Goal: Task Accomplishment & Management: Manage account settings

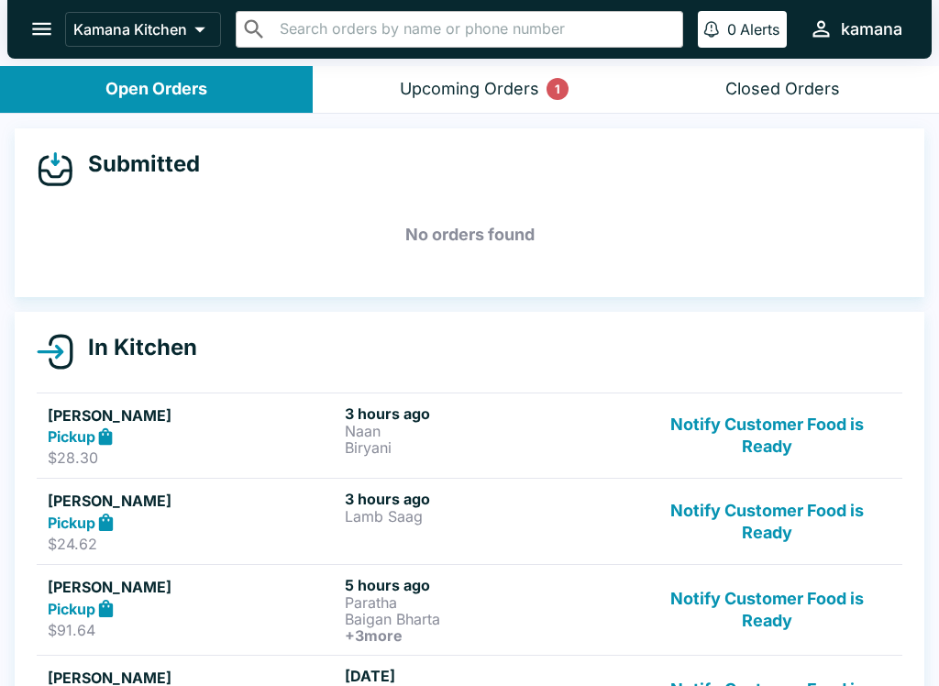
click at [463, 86] on div "Upcoming Orders 1" at bounding box center [469, 89] width 139 height 21
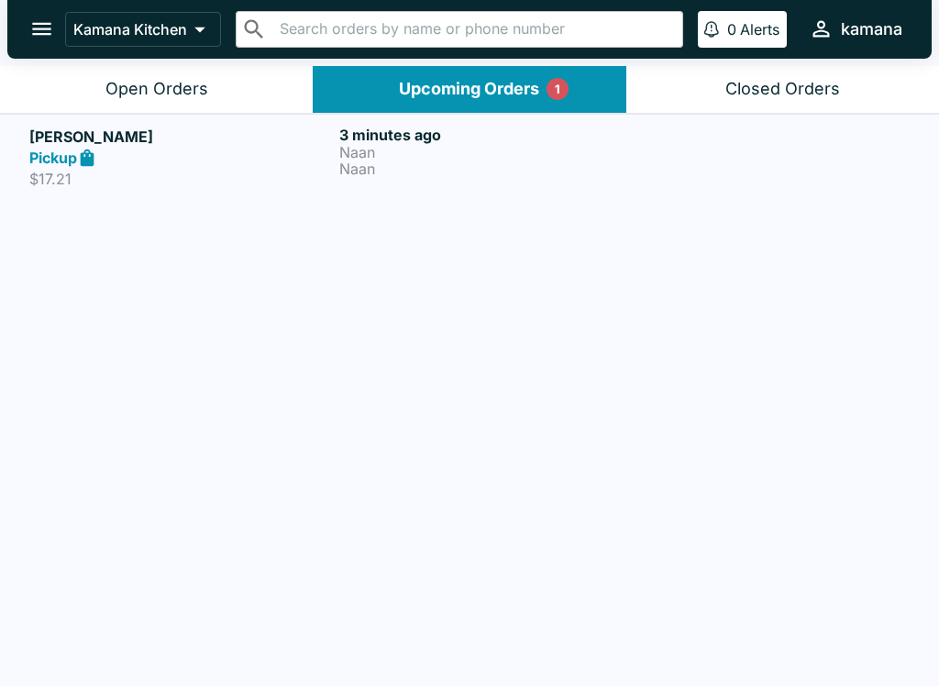
click at [34, 141] on h5 "[PERSON_NAME]" at bounding box center [180, 137] width 303 height 22
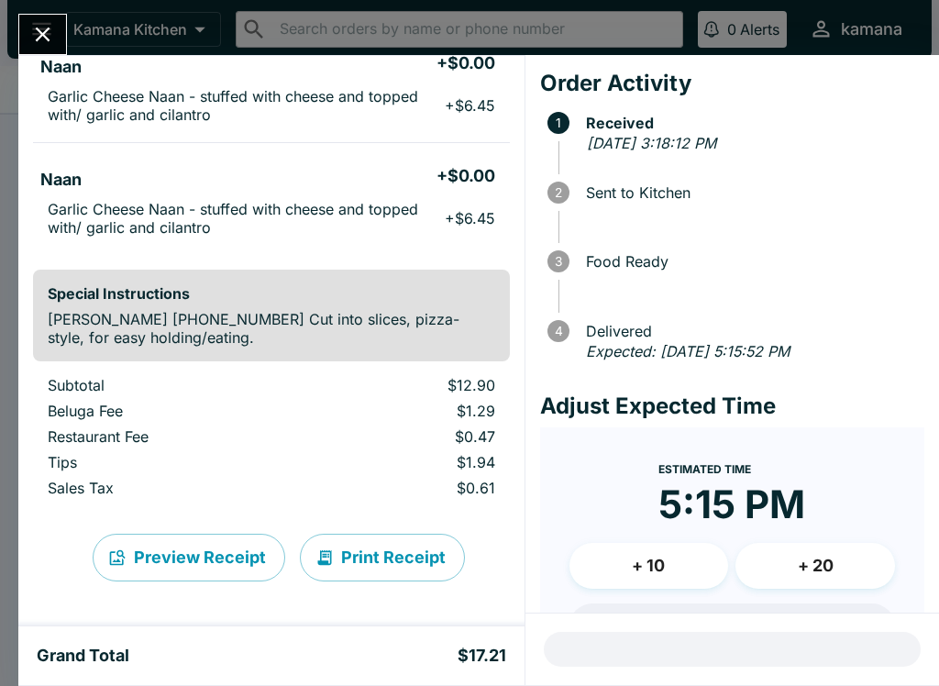
scroll to position [184, 0]
click at [932, 593] on div "Order Activity 1 Received [DATE] 3:18:12 PM 2 Sent to Kitchen 3 Food Ready 4 De…" at bounding box center [732, 334] width 414 height 558
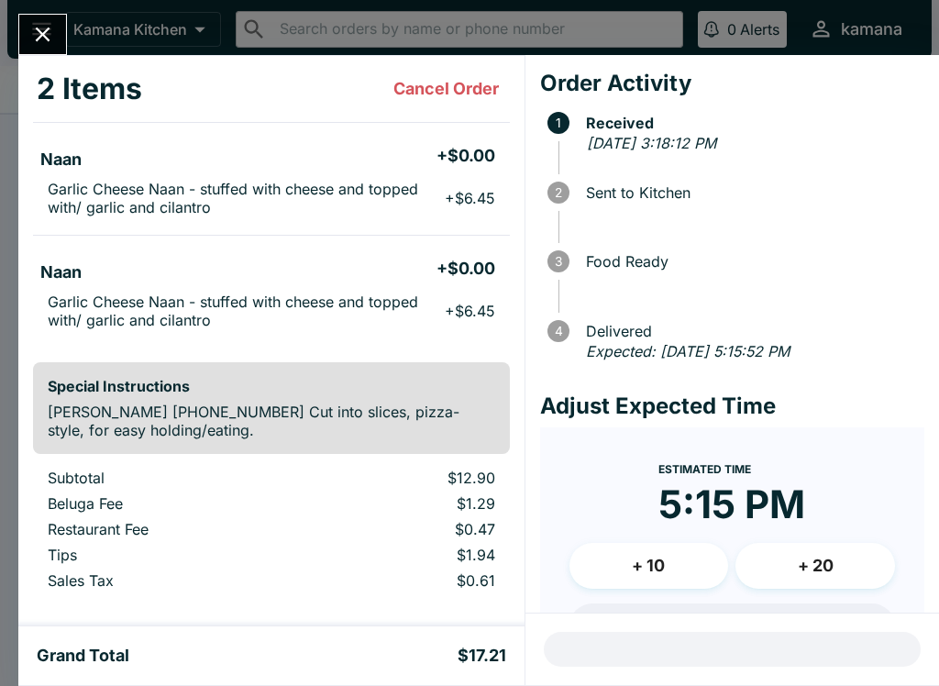
scroll to position [116, 0]
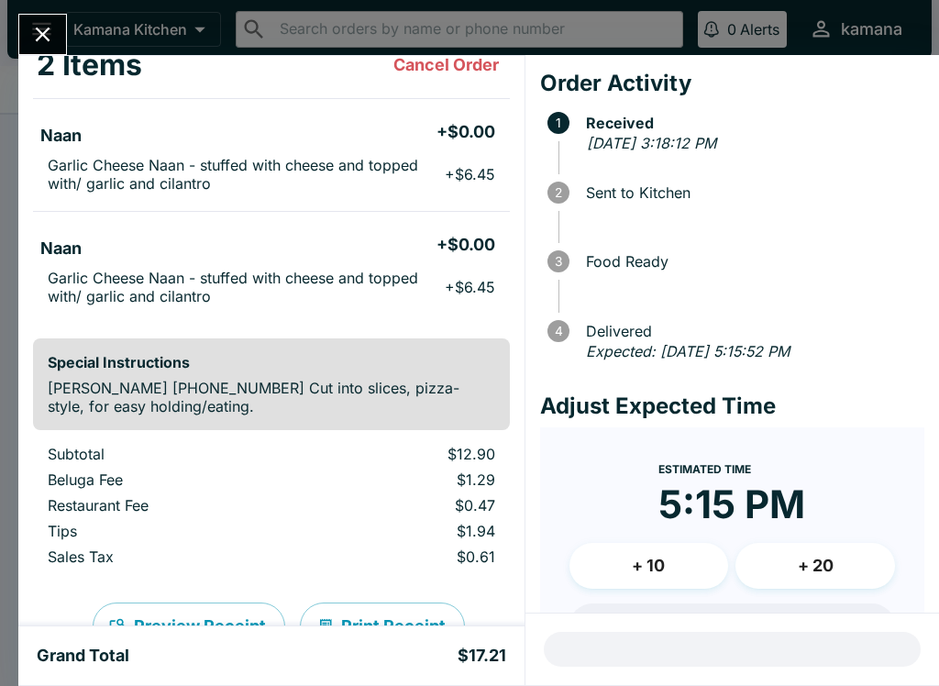
click at [45, 17] on button "Close" at bounding box center [42, 34] width 47 height 39
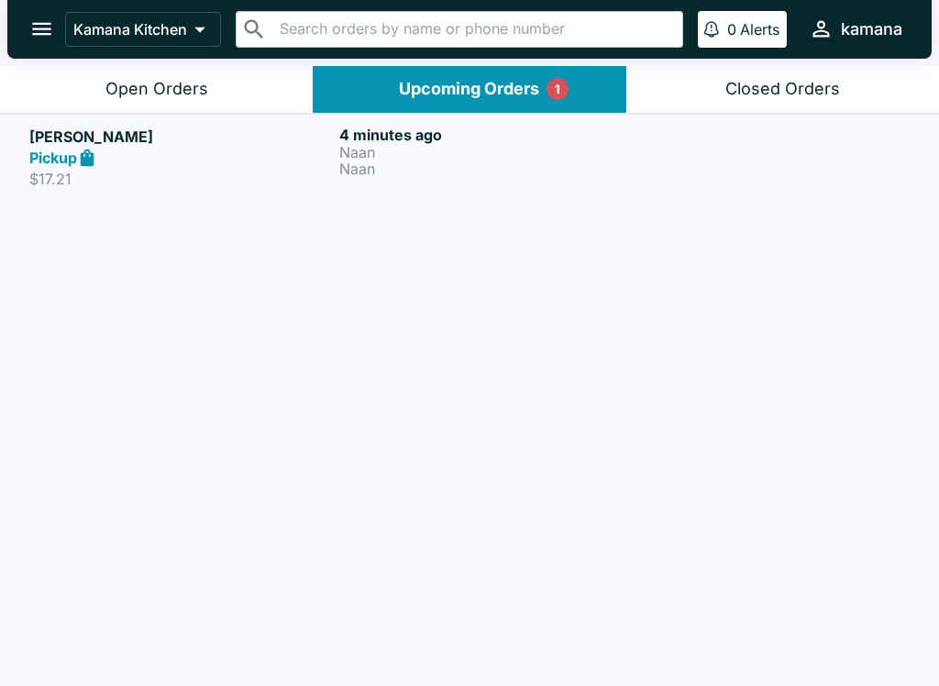
click at [151, 72] on button "Open Orders" at bounding box center [156, 89] width 313 height 47
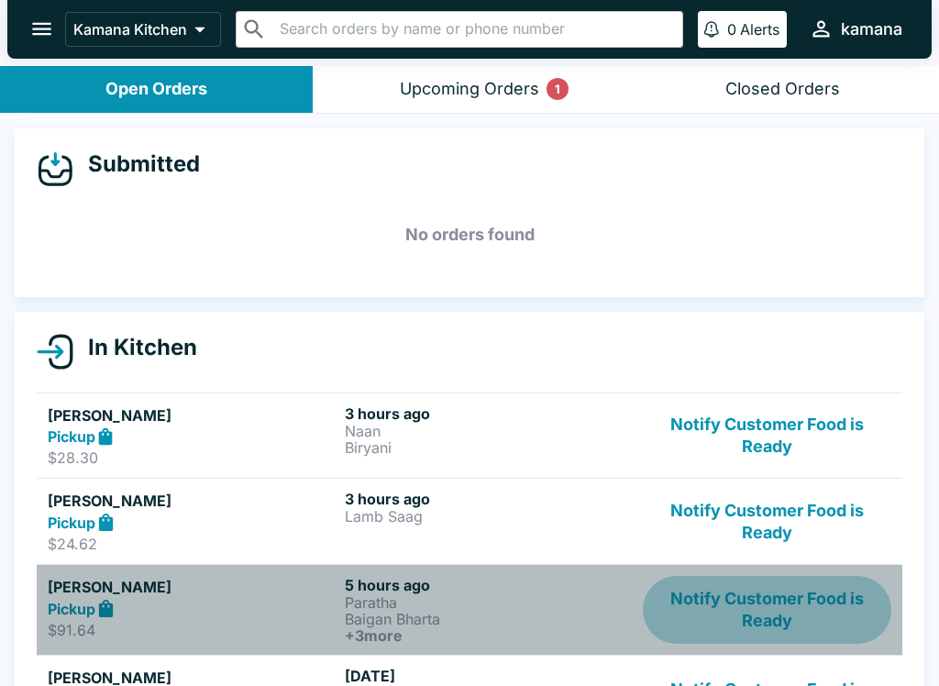
click at [794, 578] on button "Notify Customer Food is Ready" at bounding box center [767, 610] width 248 height 68
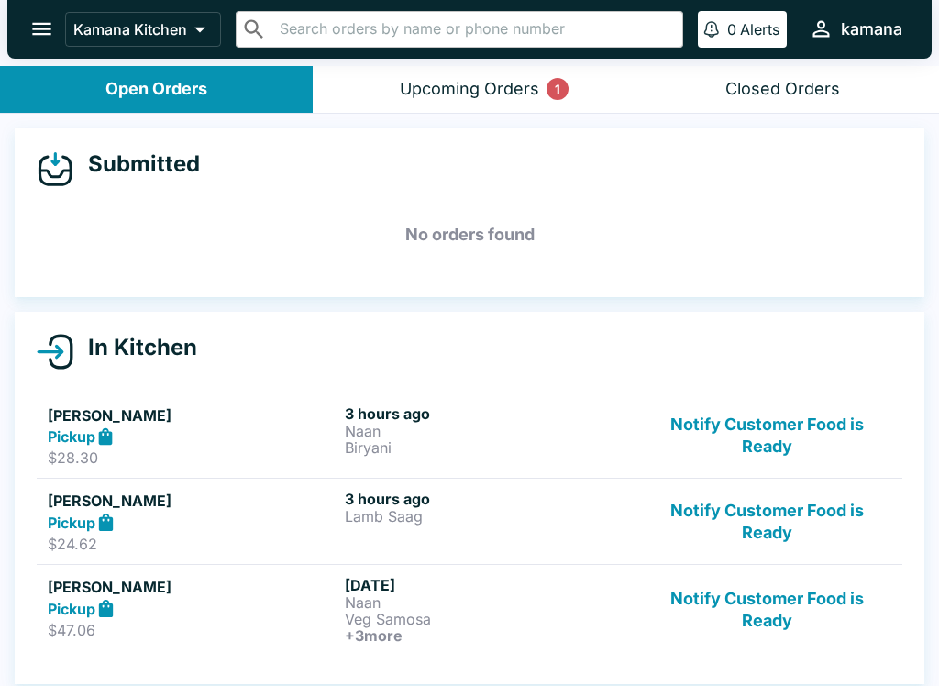
click at [791, 584] on button "Notify Customer Food is Ready" at bounding box center [767, 610] width 248 height 68
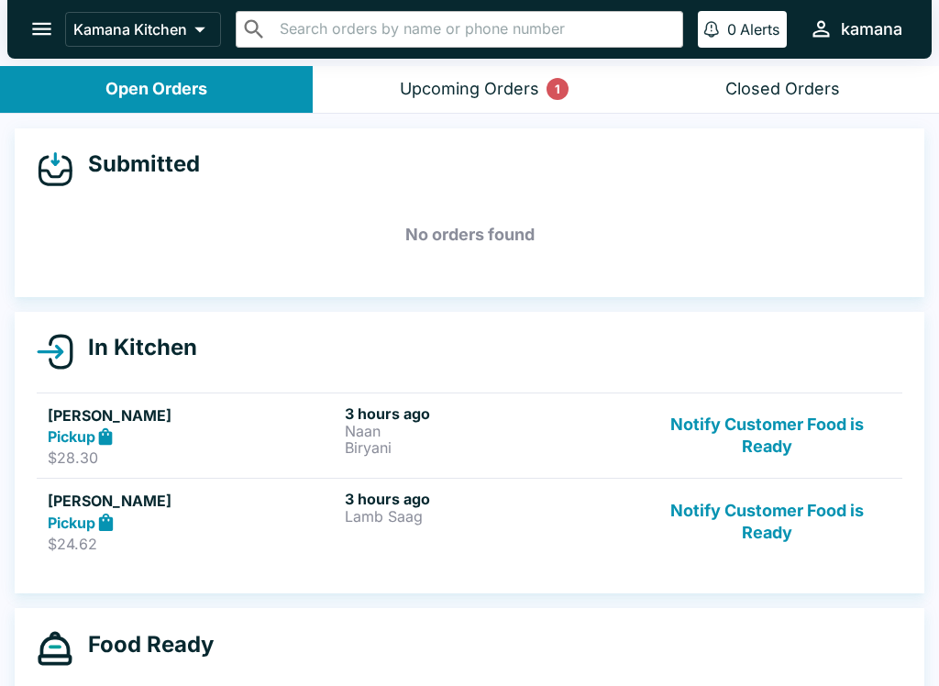
click at [791, 584] on button "Notify Customer Food is Ready" at bounding box center [767, 610] width 248 height 68
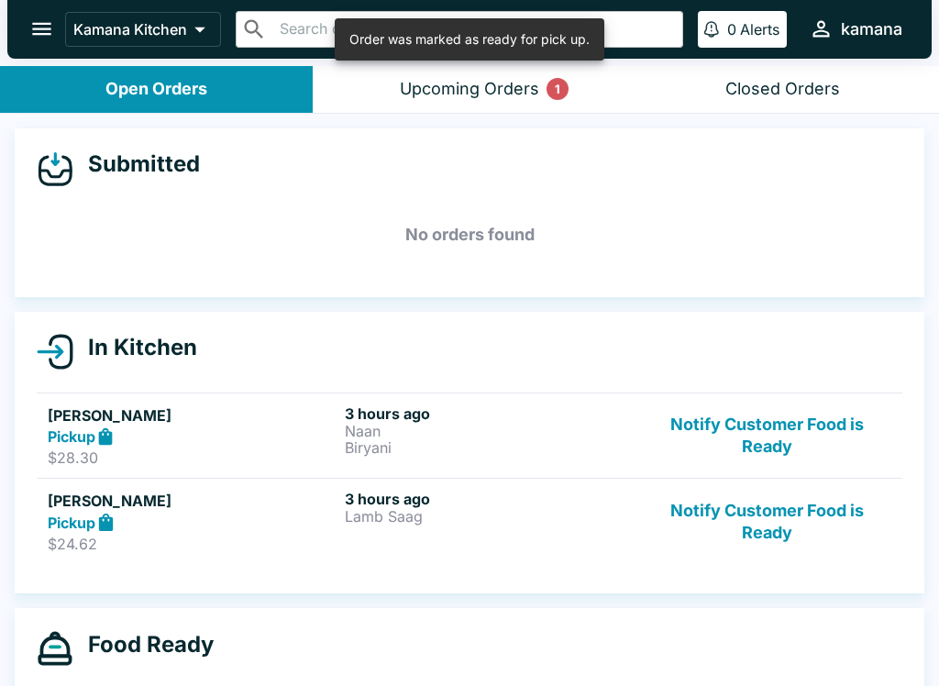
click at [785, 574] on div "In Kitchen Czairene Olonan Pickup $28.30 3 hours ago [PERSON_NAME] Notify Custo…" at bounding box center [470, 453] width 910 height 282
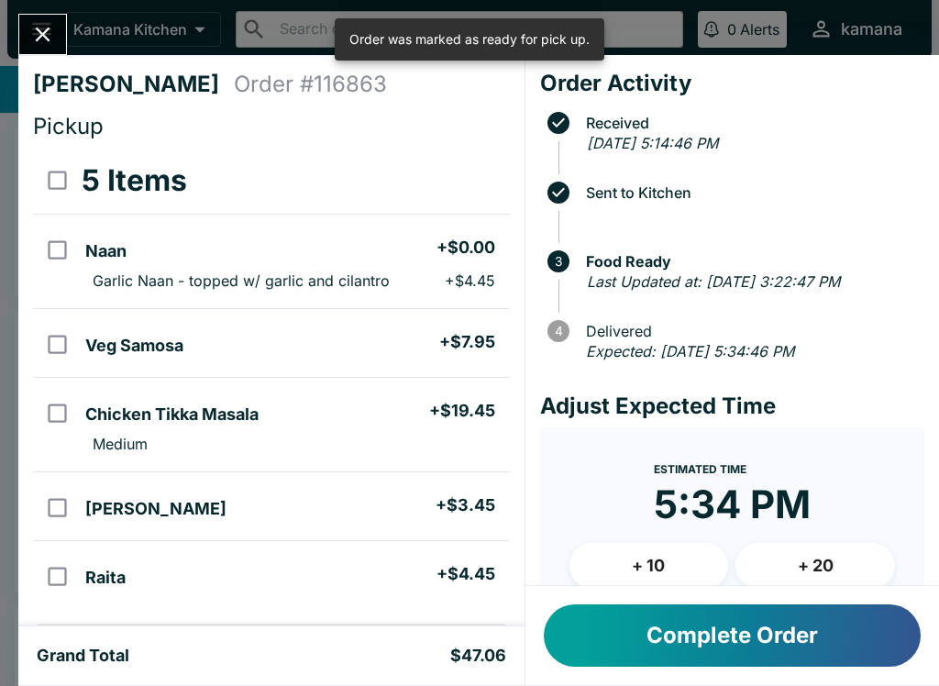
click at [790, 401] on h4 "Adjust Expected Time" at bounding box center [732, 406] width 384 height 28
click at [50, 20] on button "Close" at bounding box center [42, 34] width 47 height 39
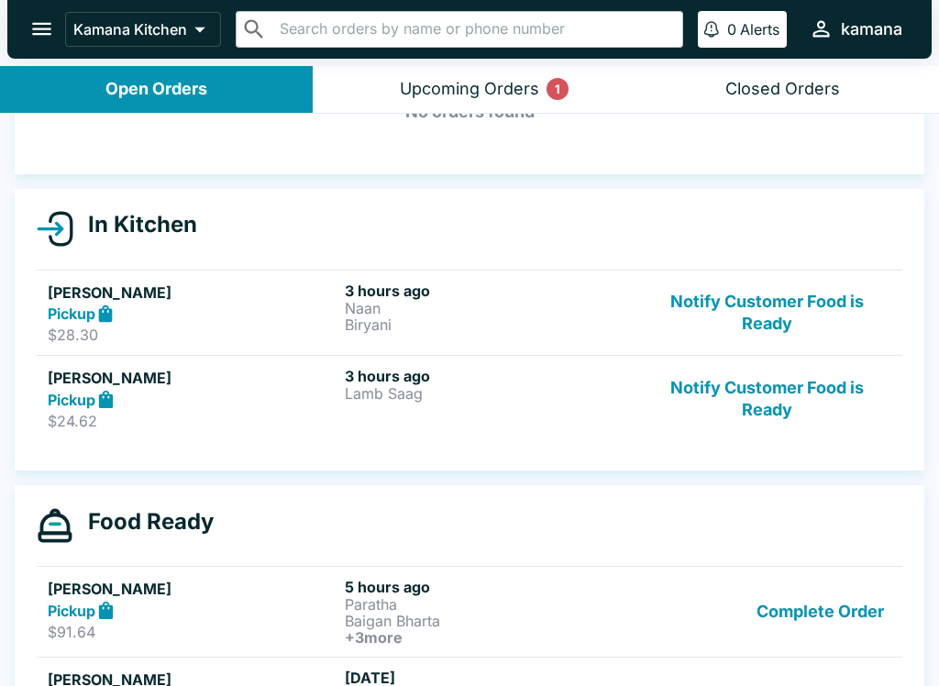
click at [753, 383] on button "Notify Customer Food is Ready" at bounding box center [767, 398] width 248 height 63
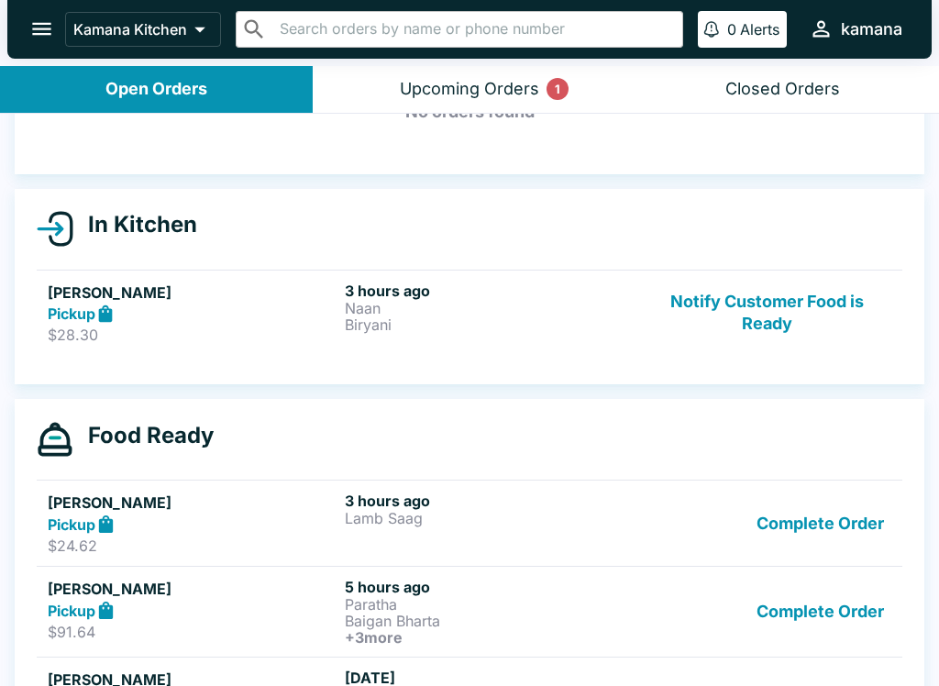
click at [757, 320] on button "Notify Customer Food is Ready" at bounding box center [767, 312] width 248 height 63
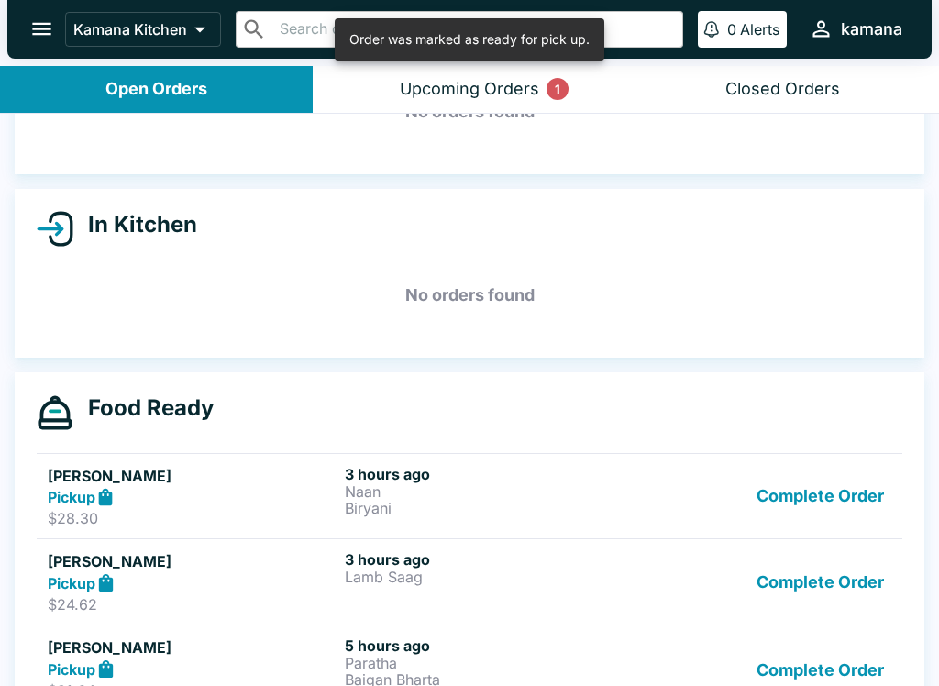
click at [812, 492] on button "Complete Order" at bounding box center [820, 496] width 142 height 63
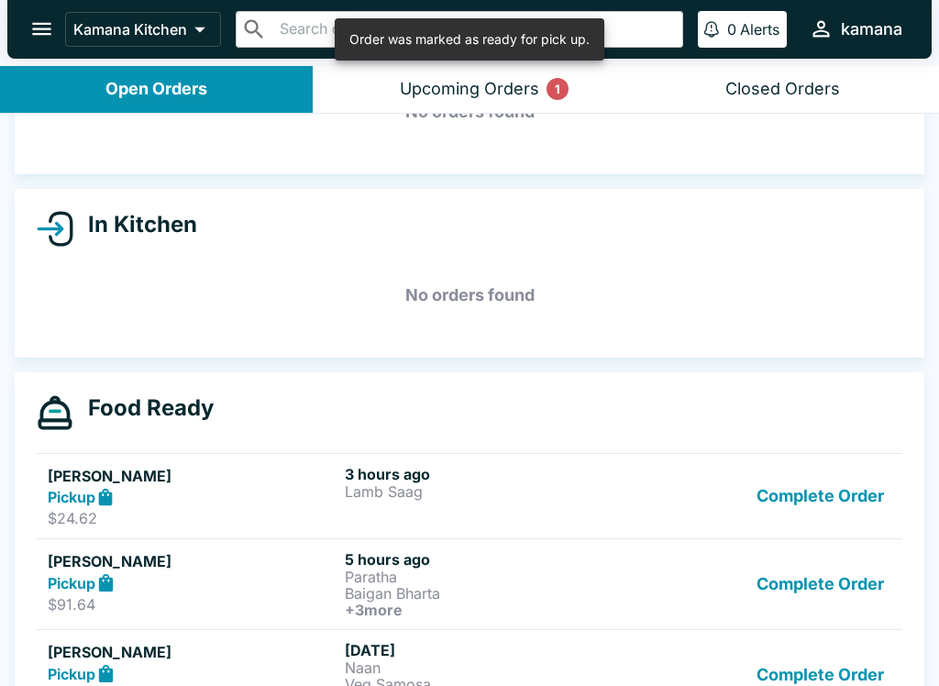
click at [811, 491] on button "Complete Order" at bounding box center [820, 496] width 142 height 63
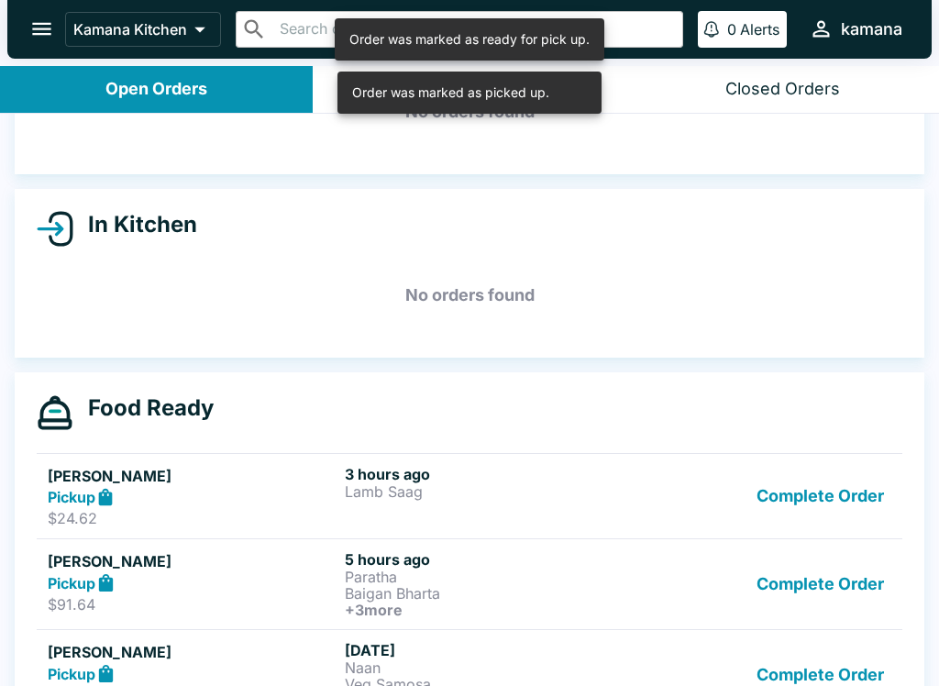
click at [800, 493] on button "Complete Order" at bounding box center [820, 496] width 142 height 63
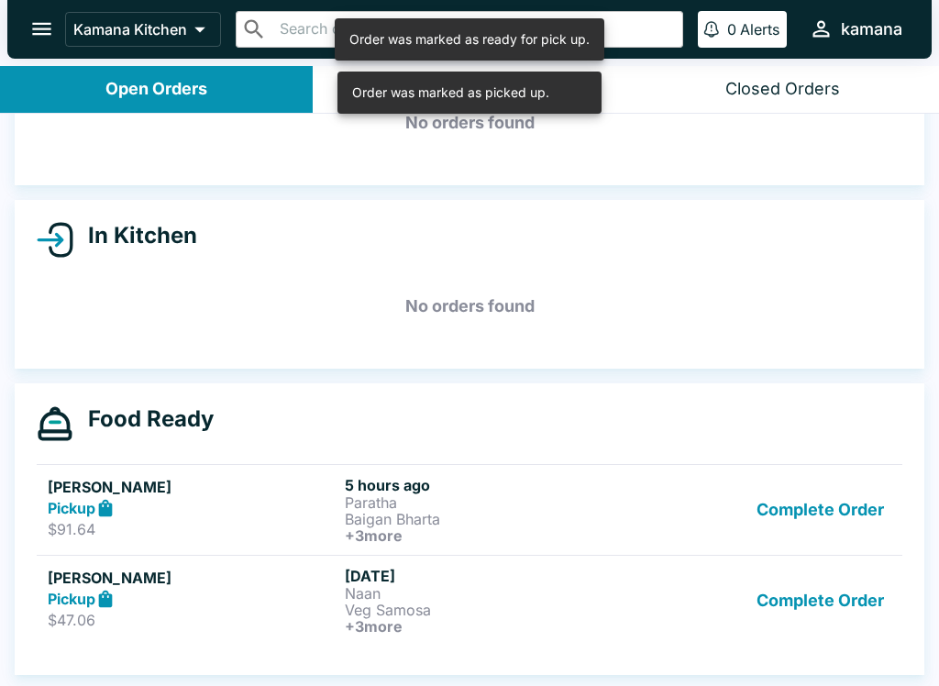
click at [806, 498] on button "Complete Order" at bounding box center [820, 507] width 142 height 63
click at [805, 497] on button "Complete Order" at bounding box center [820, 510] width 142 height 68
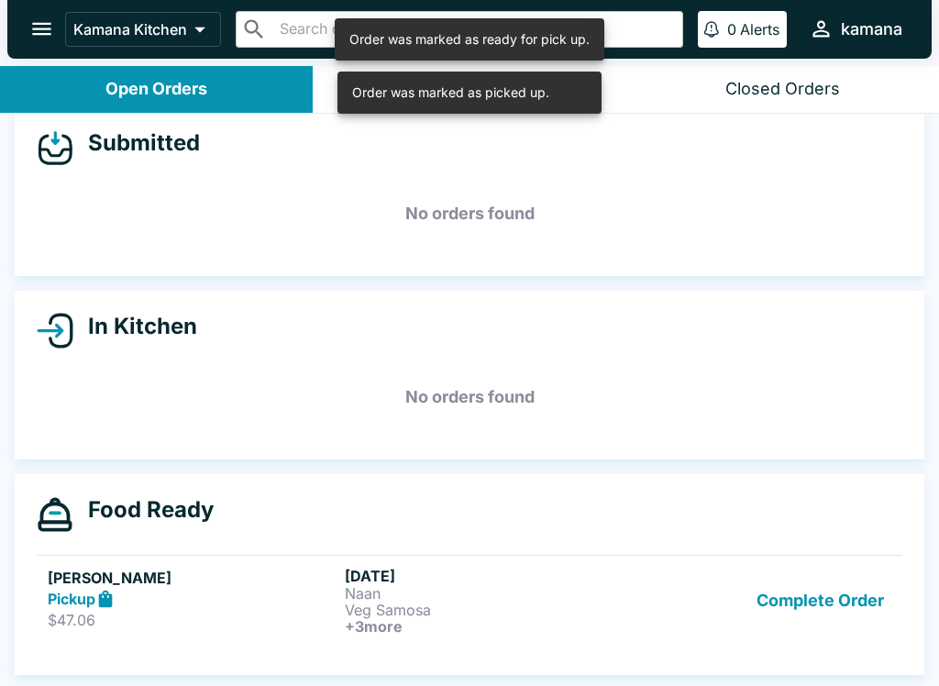
click at [807, 567] on button "Complete Order" at bounding box center [820, 601] width 142 height 68
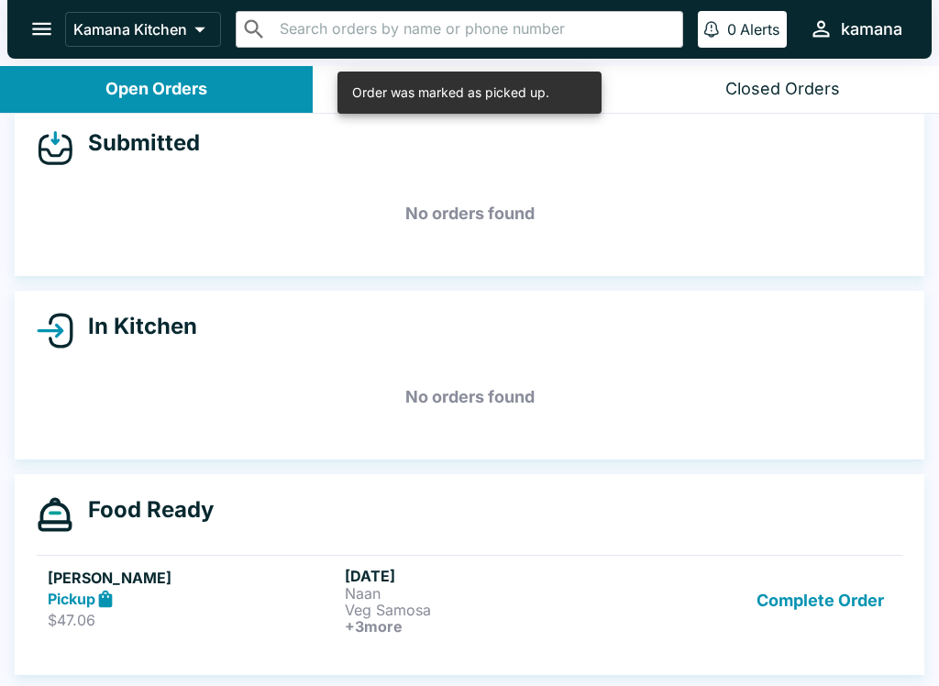
scroll to position [21, 0]
click at [812, 517] on div "Food Ready" at bounding box center [470, 514] width 866 height 37
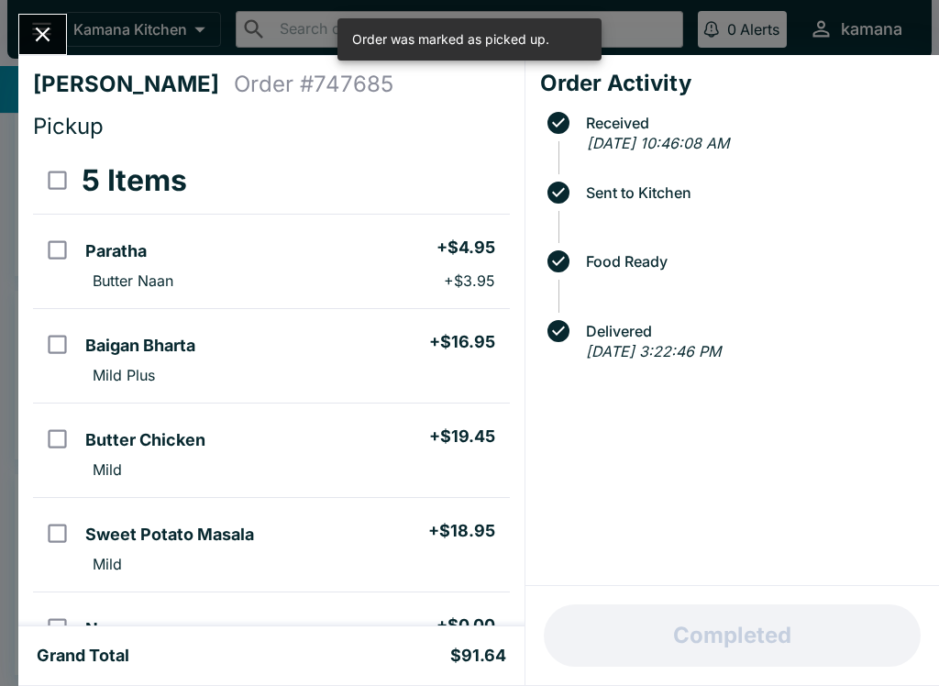
click at [813, 603] on div "Completed" at bounding box center [732, 635] width 414 height 99
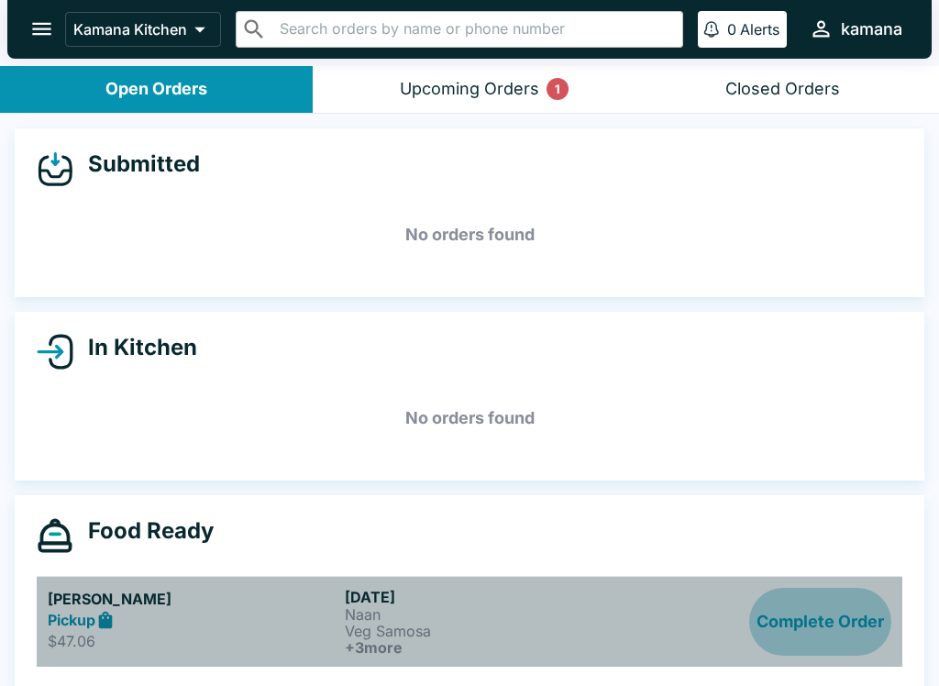
click at [820, 604] on button "Complete Order" at bounding box center [820, 622] width 142 height 68
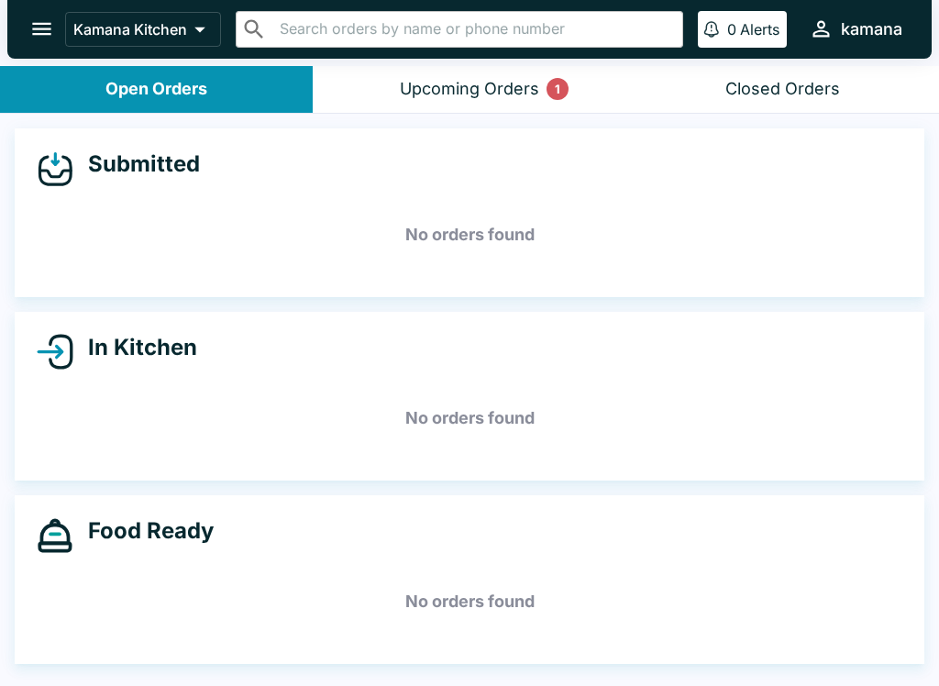
click at [504, 75] on button "Upcoming Orders 1" at bounding box center [469, 89] width 313 height 47
